Goal: Task Accomplishment & Management: Complete application form

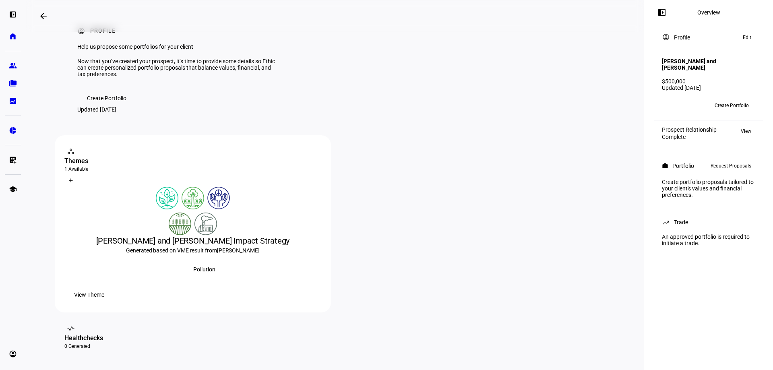
scroll to position [40, 0]
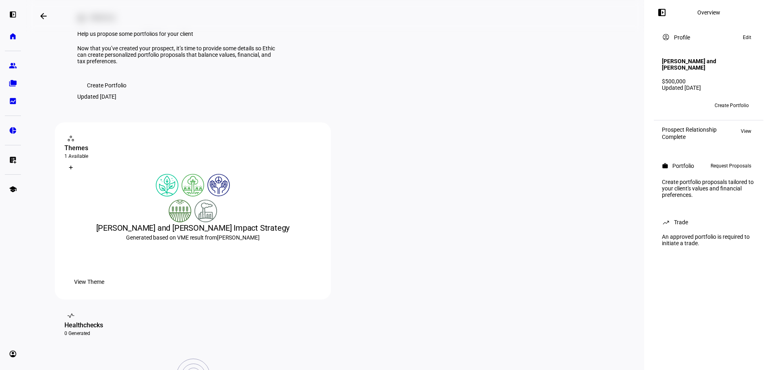
click at [719, 167] on span "Request Proposals" at bounding box center [730, 166] width 41 height 10
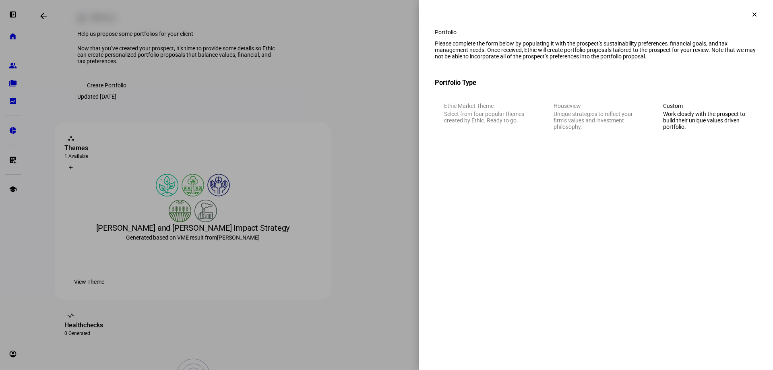
click at [706, 109] on div "Custom" at bounding box center [705, 106] width 85 height 6
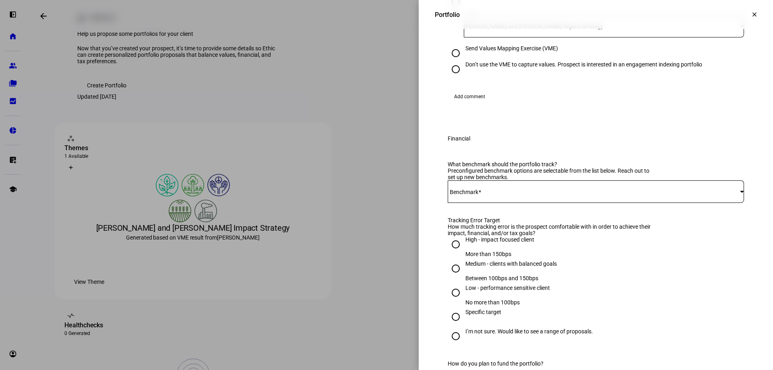
scroll to position [201, 0]
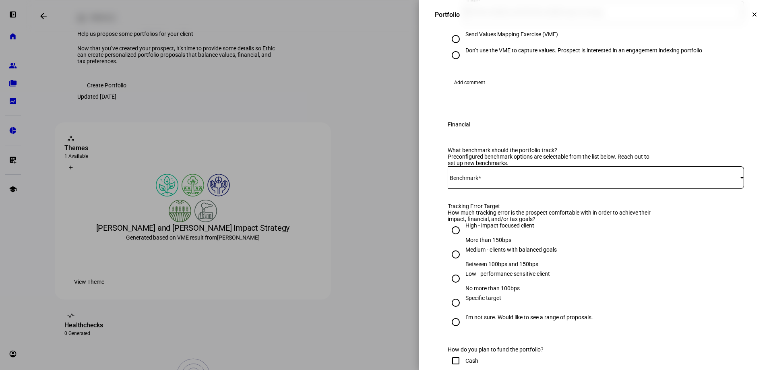
click at [540, 189] on div at bounding box center [596, 177] width 296 height 23
click at [501, 268] on span "SPDR S&P 500 ETF - SPY" at bounding box center [479, 269] width 62 height 6
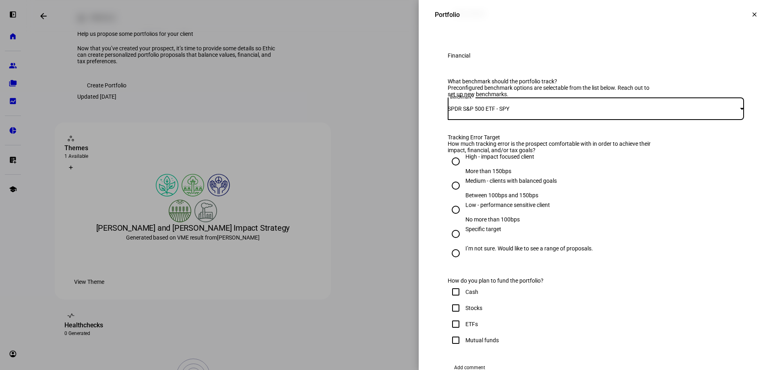
scroll to position [282, 0]
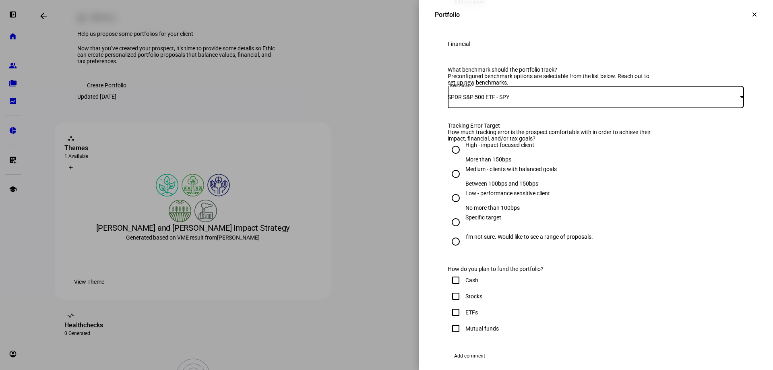
click at [449, 250] on input "I’m not sure. Would like to see a range of proposals." at bounding box center [456, 241] width 16 height 16
radio input "true"
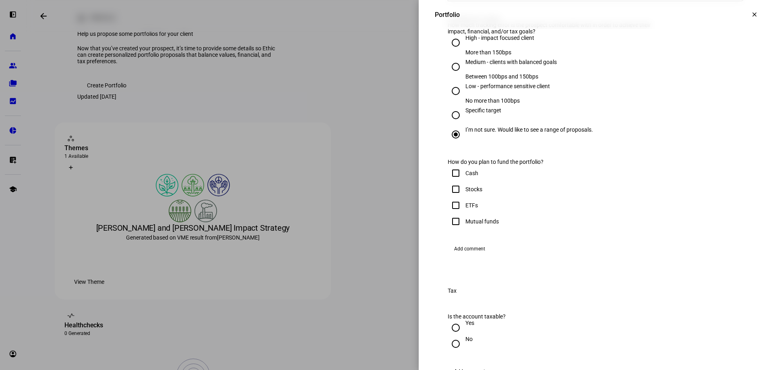
scroll to position [402, 0]
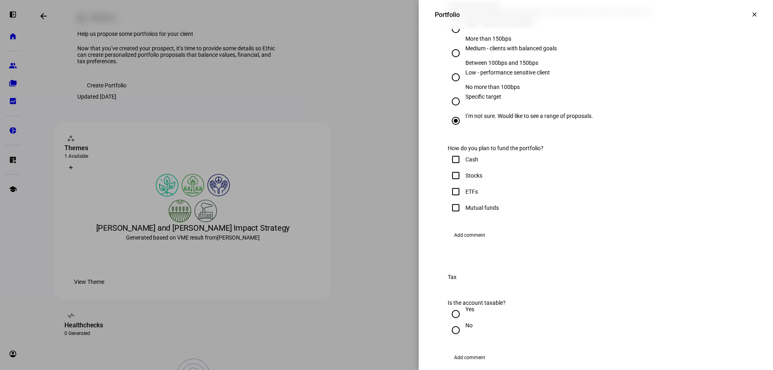
click at [450, 216] on input "Mutual funds" at bounding box center [456, 208] width 16 height 16
checkbox input "true"
click at [450, 167] on input "Cash" at bounding box center [456, 159] width 16 height 16
checkbox input "true"
click at [450, 184] on input "Stocks" at bounding box center [456, 175] width 16 height 16
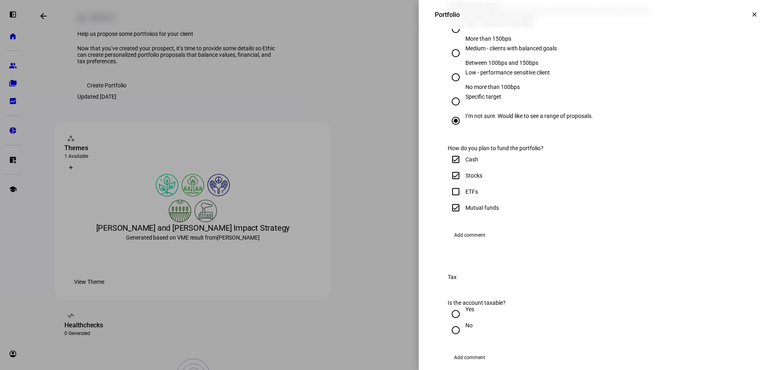
checkbox input "true"
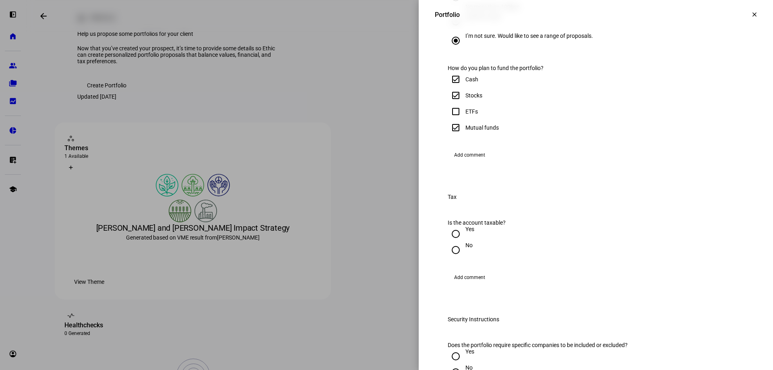
scroll to position [483, 0]
click at [450, 119] on input "ETFs" at bounding box center [456, 111] width 16 height 16
checkbox input "true"
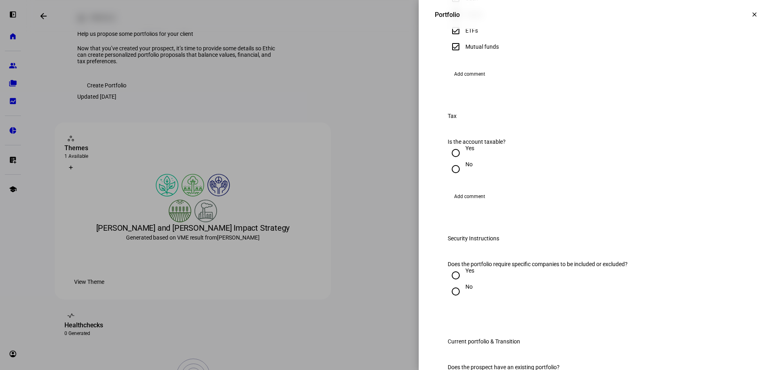
click at [450, 177] on input "No" at bounding box center [456, 169] width 16 height 16
radio input "true"
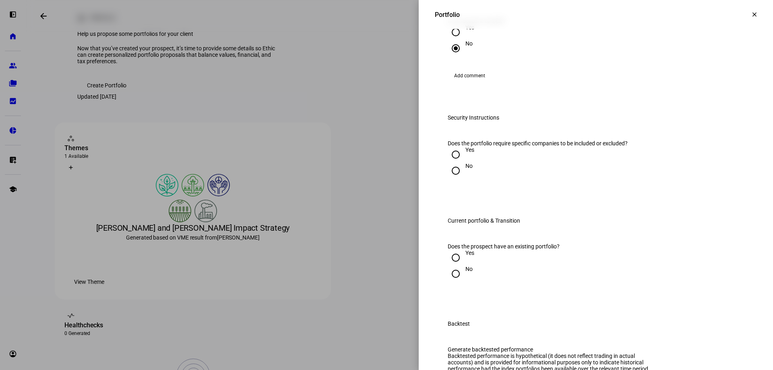
scroll to position [724, 0]
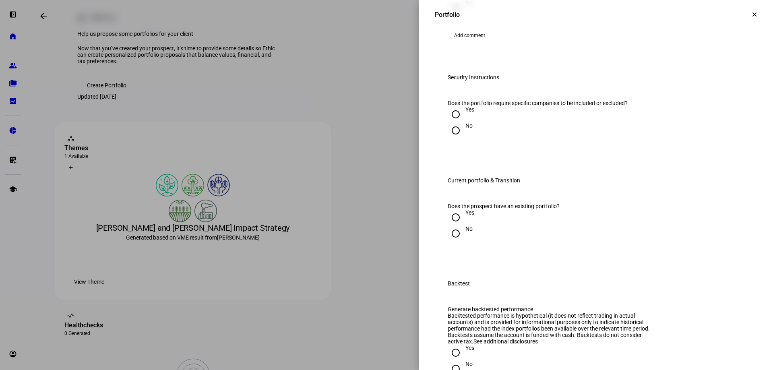
click at [448, 138] on input "No" at bounding box center [456, 130] width 16 height 16
radio input "true"
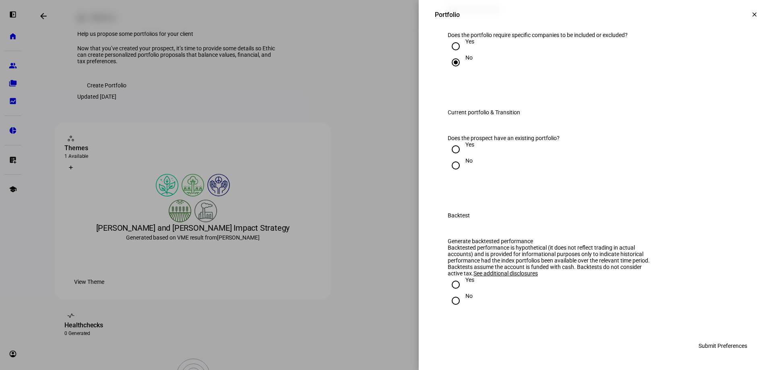
scroll to position [845, 0]
click at [449, 173] on input "No" at bounding box center [456, 165] width 16 height 16
radio input "true"
click at [450, 293] on input "Yes" at bounding box center [456, 284] width 16 height 16
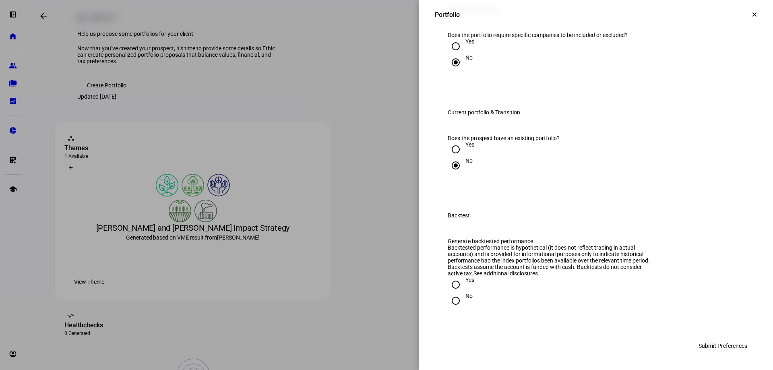
radio input "true"
click at [710, 354] on span "Submit Preferences" at bounding box center [722, 346] width 49 height 16
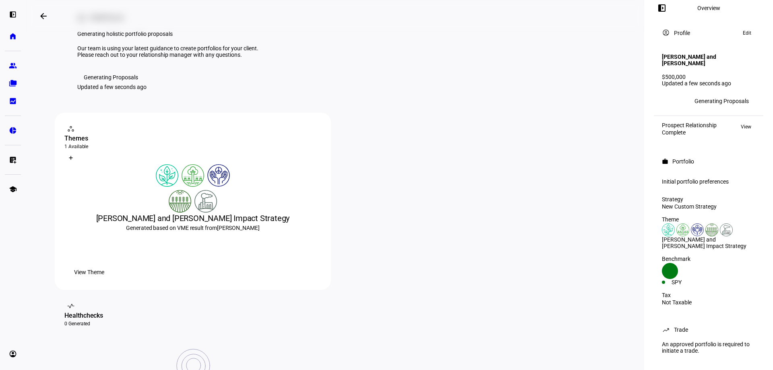
scroll to position [17, 0]
